Goal: Use online tool/utility: Utilize a website feature to perform a specific function

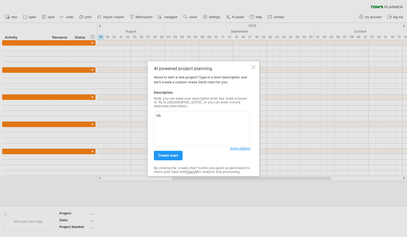
type textarea "O"
type textarea "N"
click at [160, 121] on textarea "Project name: Holistic Development Program" at bounding box center [202, 128] width 96 height 35
click at [225, 115] on textarea "Project name: Holistic Development Program" at bounding box center [202, 128] width 96 height 35
click at [242, 146] on span "more options" at bounding box center [240, 148] width 20 height 4
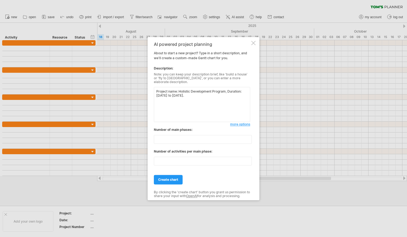
click at [162, 104] on textarea "Project name: Holistic Development Program, Duration: [DATE] to [DATE]." at bounding box center [202, 104] width 96 height 35
click at [196, 96] on textarea "Project name: Holistic Development Program, Duration: [DATE] to [DATE]." at bounding box center [202, 104] width 96 height 35
paste textarea " Lo ipsu dolorsi amet cons adipiscingel se doeiusmod temporinci utla et dolore…"
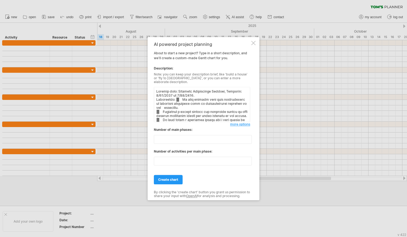
scroll to position [78, 0]
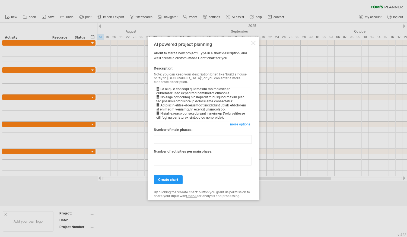
type textarea "Loremip dolo: Sitametc Adipiscinge Seddoei, Temporin: 2/28/9258 ut 6/56/1135. L…"
click at [162, 138] on input "**" at bounding box center [203, 139] width 98 height 9
type input "*"
click at [161, 158] on input "**" at bounding box center [203, 161] width 98 height 9
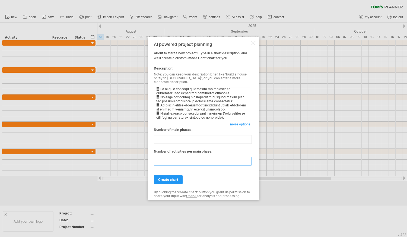
type input "*"
click at [170, 177] on span "create chart" at bounding box center [168, 179] width 20 height 4
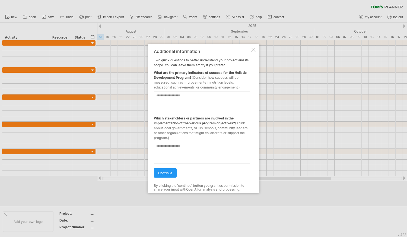
click at [161, 96] on textarea at bounding box center [202, 102] width 96 height 22
paste textarea "**********"
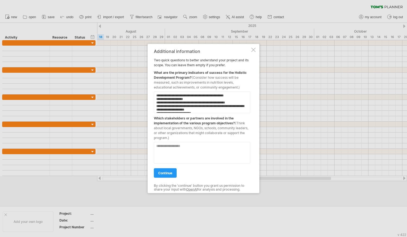
scroll to position [36, 0]
type textarea "**********"
click at [161, 148] on textarea at bounding box center [202, 153] width 96 height 22
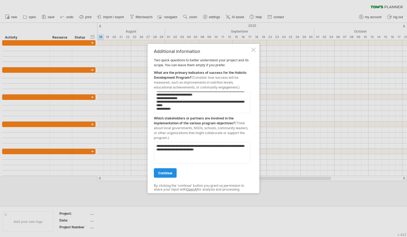
type textarea "**********"
click at [165, 171] on span "continue" at bounding box center [165, 173] width 14 height 4
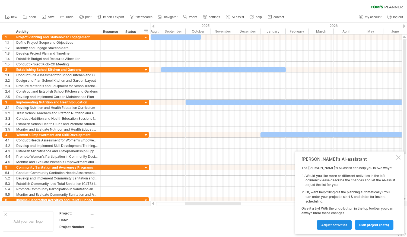
click at [331, 225] on span "Adjust activities" at bounding box center [334, 225] width 26 height 4
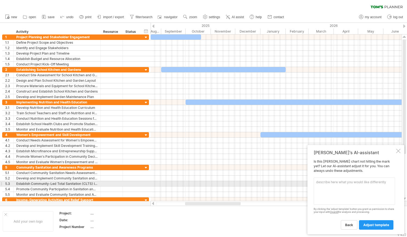
click at [318, 183] on textarea at bounding box center [354, 190] width 81 height 27
paste textarea "A kitchen has been established in each program site (school) previously, and st…"
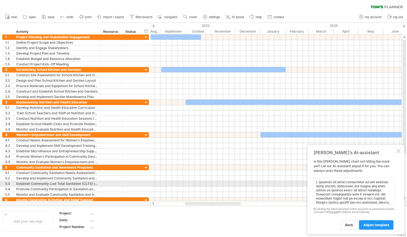
scroll to position [145, 0]
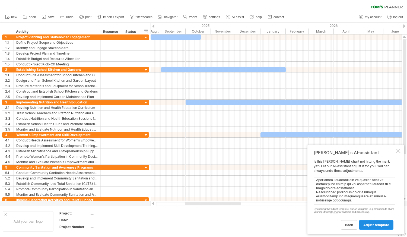
type textarea "A kitchen has been established in each program site (school) previously, and st…"
click at [373, 223] on span "adjust template" at bounding box center [376, 225] width 26 height 4
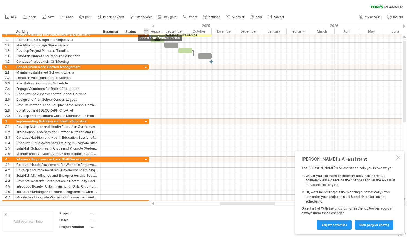
click at [146, 30] on div "hide start/end/duration show start/end/duration" at bounding box center [145, 31] width 5 height 6
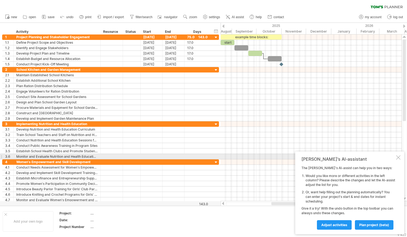
click at [398, 158] on div at bounding box center [398, 157] width 4 height 4
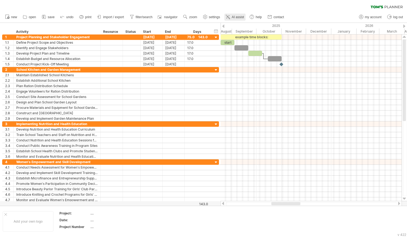
click at [238, 17] on span "AI assist" at bounding box center [238, 17] width 12 height 4
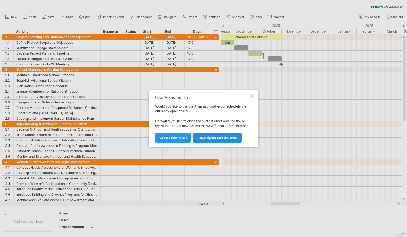
click at [218, 135] on link "Adjust/plan current chart" at bounding box center [217, 137] width 49 height 9
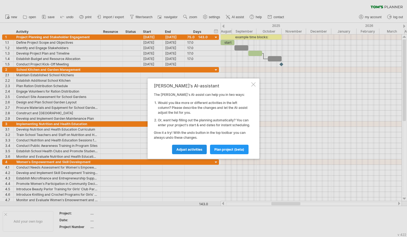
click at [191, 151] on span "Adjust activities" at bounding box center [189, 149] width 26 height 4
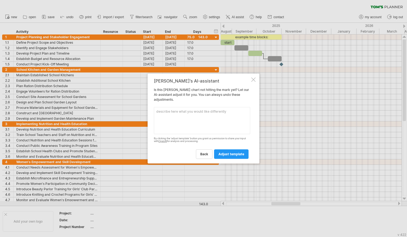
click at [164, 113] on textarea at bounding box center [202, 120] width 96 height 27
type textarea "Project start and end date: [DATE] to [DATE]"
click at [231, 154] on span "adjust template" at bounding box center [231, 154] width 26 height 4
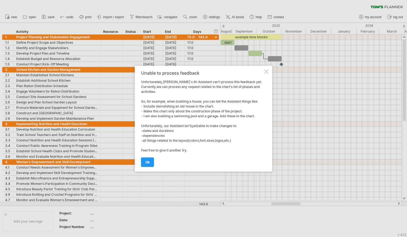
click at [266, 71] on div at bounding box center [266, 71] width 4 height 4
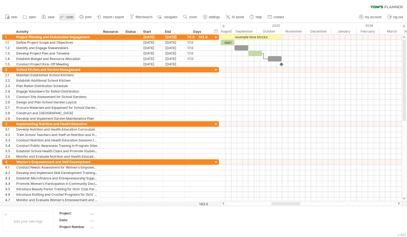
click at [63, 16] on icon at bounding box center [62, 16] width 5 height 5
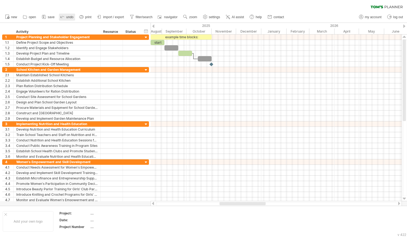
click at [63, 16] on icon at bounding box center [62, 16] width 5 height 5
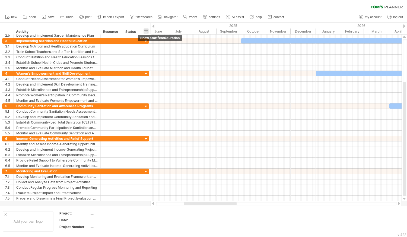
click at [145, 31] on div "hide start/end/duration show start/end/duration" at bounding box center [145, 31] width 5 height 6
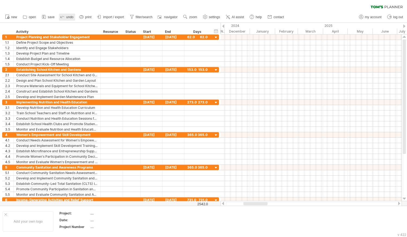
click at [61, 16] on icon at bounding box center [62, 16] width 5 height 5
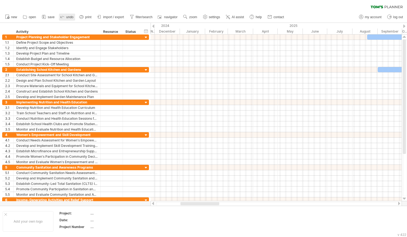
click at [61, 16] on icon at bounding box center [62, 16] width 5 height 5
click at [64, 16] on icon at bounding box center [62, 16] width 5 height 5
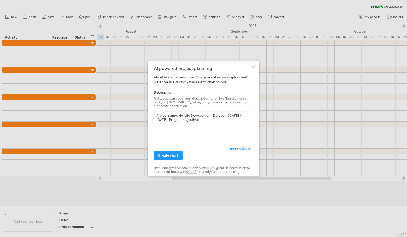
paste textarea " Lo ipsu dolorsi amet cons adipiscingel se doeiusmod temporinci utla et dolore…"
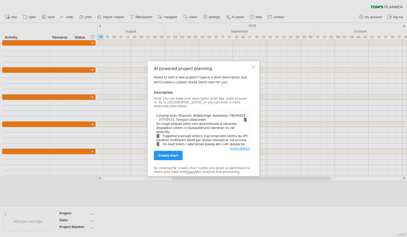
scroll to position [78, 0]
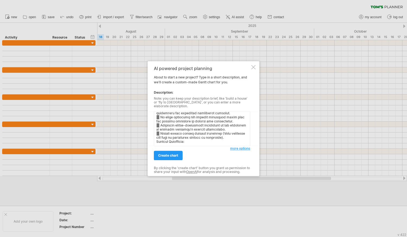
paste textarea "A kitchen has been established in each program site (school) previously, and st…"
click at [238, 125] on textarea at bounding box center [202, 128] width 96 height 35
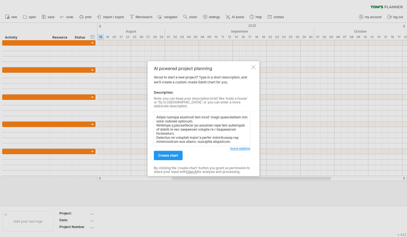
scroll to position [229, 0]
type textarea "Project name: Holistic Development, Duration: 7/16/2025 - 7/15/2028. Program ob…"
click at [242, 146] on span "more options" at bounding box center [240, 148] width 20 height 4
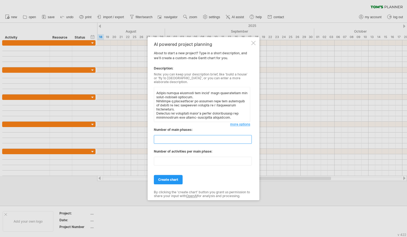
click at [162, 138] on input "**" at bounding box center [203, 139] width 98 height 9
type input "*"
click at [162, 161] on input "**" at bounding box center [203, 161] width 98 height 9
type input "*"
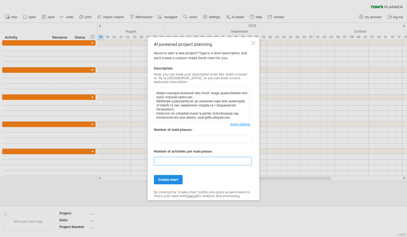
type input "*"
click at [168, 177] on span "create chart" at bounding box center [168, 179] width 20 height 4
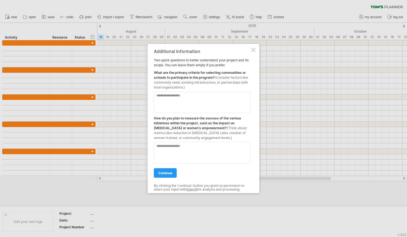
click at [161, 96] on textarea at bounding box center [202, 102] width 96 height 22
click at [232, 96] on textarea "**********" at bounding box center [202, 102] width 96 height 22
click at [193, 101] on textarea "**********" at bounding box center [202, 102] width 96 height 22
type textarea "**********"
click at [162, 148] on textarea at bounding box center [202, 153] width 96 height 22
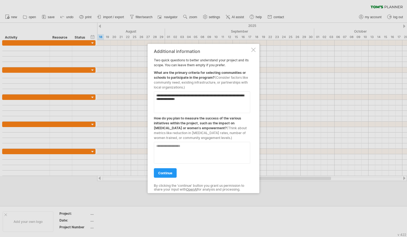
click at [162, 146] on textarea at bounding box center [202, 153] width 96 height 22
paste textarea "**********"
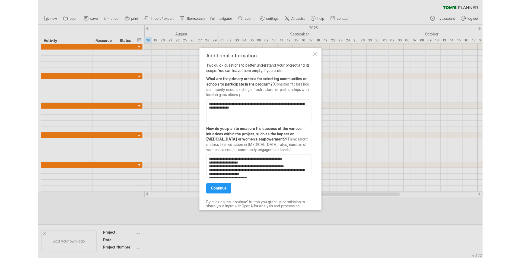
scroll to position [36, 0]
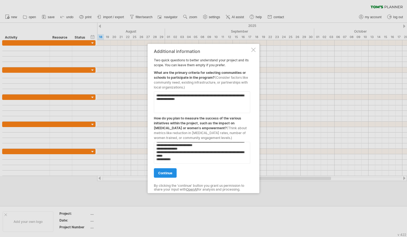
type textarea "**********"
click at [168, 171] on span "continue" at bounding box center [165, 173] width 14 height 4
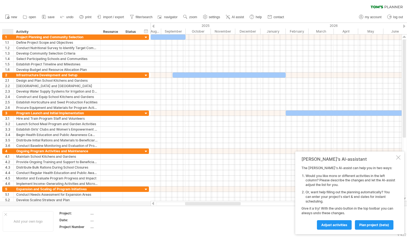
click at [7, 31] on div at bounding box center [9, 31] width 8 height 5
drag, startPoint x: 15, startPoint y: 27, endPoint x: 97, endPoint y: 208, distance: 199.4
click at [97, 208] on div "Trying to reach plan.tomsplanner.com Connected again... 0% clear filter new 1" at bounding box center [203, 118] width 407 height 237
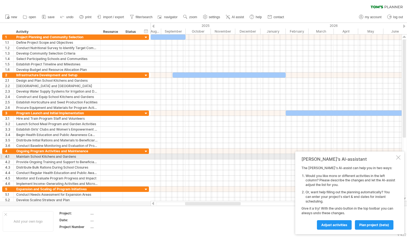
click at [399, 156] on div at bounding box center [398, 157] width 4 height 4
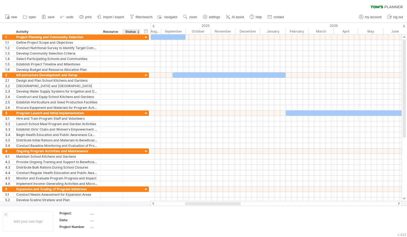
click at [131, 31] on div "Status" at bounding box center [131, 31] width 12 height 5
click at [145, 29] on div "hide start/end/duration show start/end/duration" at bounding box center [145, 31] width 5 height 6
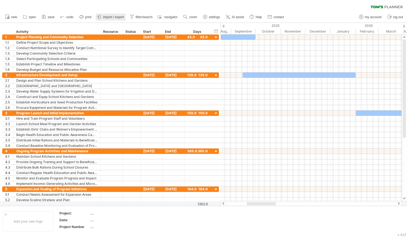
click at [110, 17] on span "import / export" at bounding box center [113, 17] width 21 height 4
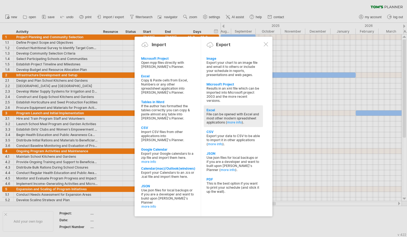
click at [213, 112] on div "File can be opened with Excel and most other modern spreadsheet applications ( …" at bounding box center [233, 118] width 54 height 12
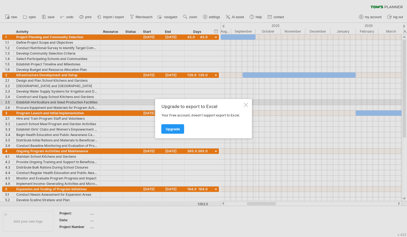
click at [245, 105] on div at bounding box center [246, 105] width 4 height 4
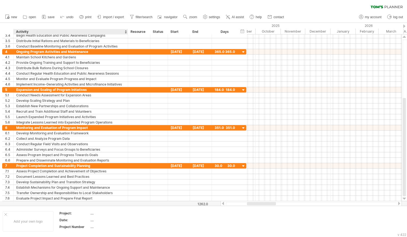
drag, startPoint x: 100, startPoint y: 31, endPoint x: 127, endPoint y: 34, distance: 27.6
click at [127, 34] on div at bounding box center [128, 31] width 2 height 5
